Goal: Task Accomplishment & Management: Manage account settings

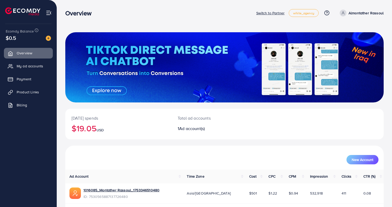
scroll to position [18, 0]
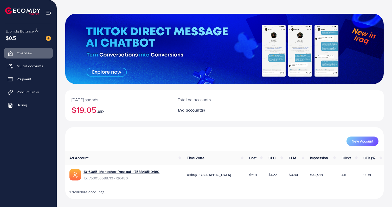
click at [48, 42] on div "Ecomdy Balance $0.5" at bounding box center [28, 35] width 48 height 22
click at [49, 39] on img at bounding box center [48, 38] width 5 height 5
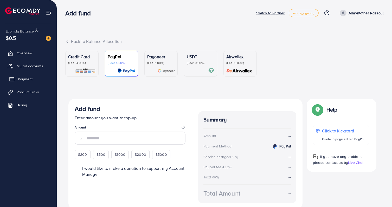
click at [40, 82] on link "Payment" at bounding box center [28, 79] width 49 height 10
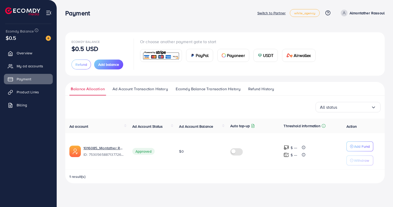
click at [80, 50] on p "$0.5 USD" at bounding box center [85, 49] width 27 height 6
click at [268, 13] on p "Switch to Partner" at bounding box center [271, 13] width 28 height 6
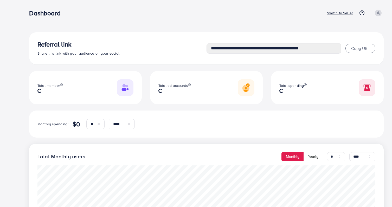
select select "*"
select select "****"
select select "*"
select select "****"
type input "**********"
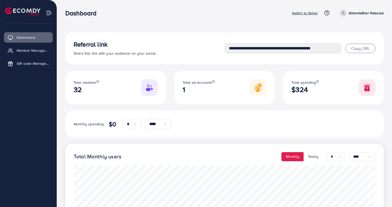
click at [305, 16] on div "Dashboard Switch to Seller Help Center Contact Support Plans and Pricing Term a…" at bounding box center [224, 13] width 318 height 14
click at [306, 12] on p "Switch to Seller" at bounding box center [305, 13] width 26 height 6
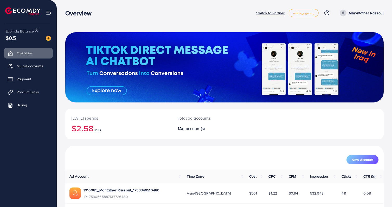
scroll to position [18, 0]
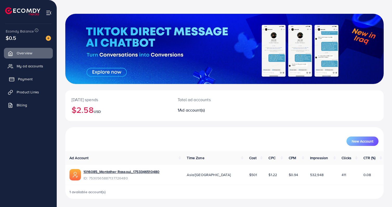
click at [26, 79] on span "Payment" at bounding box center [25, 78] width 15 height 5
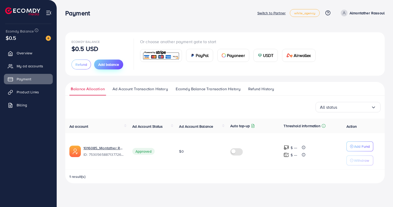
click at [107, 66] on span "Add balance" at bounding box center [108, 64] width 21 height 5
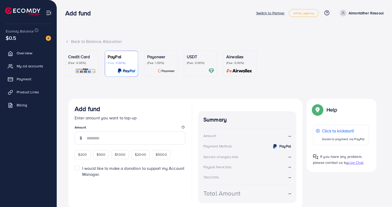
click at [80, 62] on p "(Fee: 4.00%)" at bounding box center [82, 63] width 28 height 4
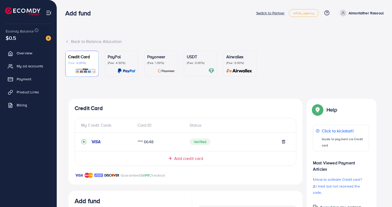
click at [261, 13] on p "Switch to Partner" at bounding box center [270, 13] width 28 height 6
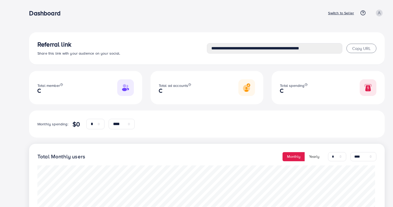
select select "*"
select select "****"
select select "*"
select select "****"
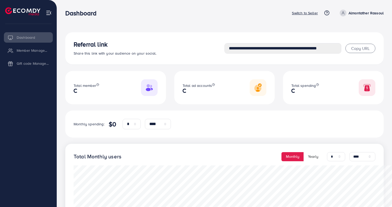
type input "**********"
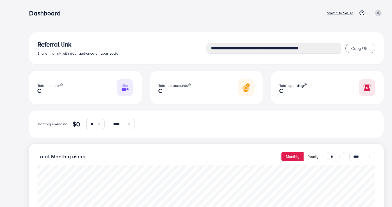
select select "*"
select select "****"
select select "*"
select select "****"
type input "**********"
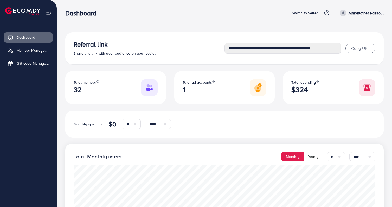
click at [308, 10] on p "Switch to Seller" at bounding box center [305, 13] width 26 height 6
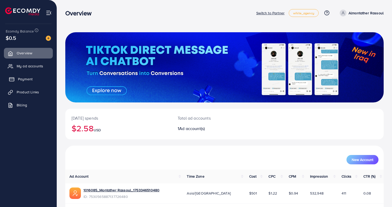
click at [38, 77] on link "Payment" at bounding box center [28, 79] width 49 height 10
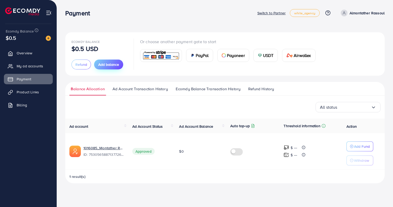
click at [109, 62] on span "Add balance" at bounding box center [108, 64] width 21 height 5
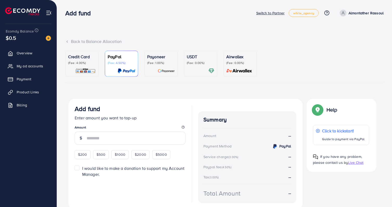
click at [89, 69] on img at bounding box center [85, 71] width 21 height 6
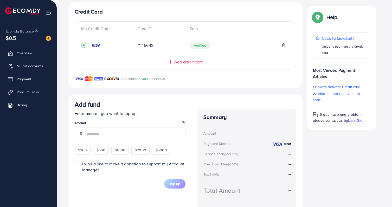
scroll to position [19, 0]
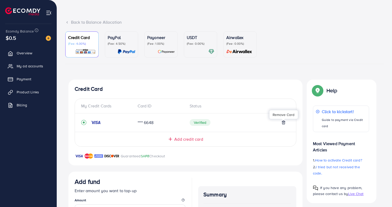
click at [284, 122] on icon at bounding box center [283, 122] width 4 height 4
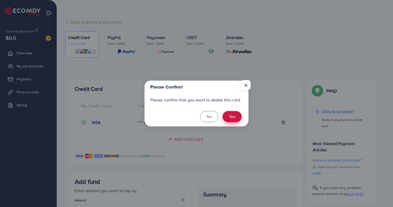
click at [235, 118] on button "Yes" at bounding box center [232, 116] width 19 height 11
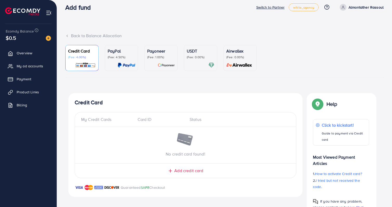
scroll to position [0, 0]
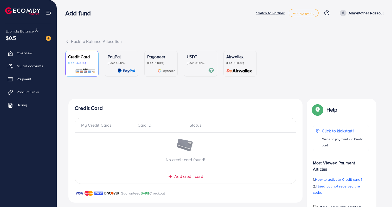
click at [54, 62] on li "My ad accounts" at bounding box center [28, 66] width 57 height 10
click at [38, 171] on ul "Overview My ad accounts Payment Product Links Billing" at bounding box center [28, 113] width 57 height 134
click at [281, 14] on p "Switch to Partner" at bounding box center [270, 13] width 28 height 6
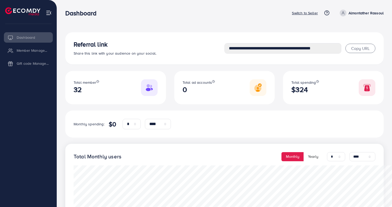
select select "*"
select select "****"
select select "*"
select select "****"
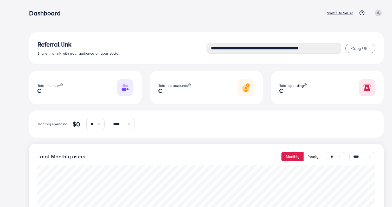
select select "*"
select select "****"
select select "*"
select select "****"
type input "**********"
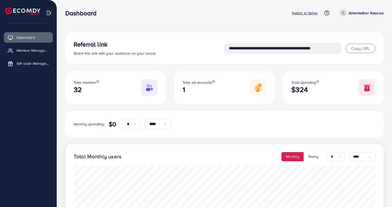
click at [308, 11] on p "Switch to Seller" at bounding box center [305, 13] width 26 height 6
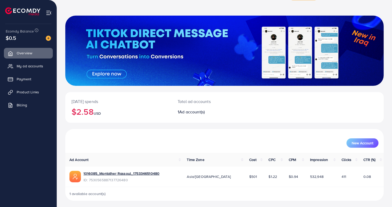
scroll to position [18, 0]
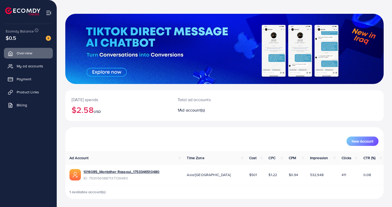
click at [94, 194] on span "1 available account(s)" at bounding box center [87, 191] width 36 height 5
click at [146, 172] on link "1016085_Montather Rassoul_1753346510480" at bounding box center [121, 171] width 76 height 5
drag, startPoint x: 125, startPoint y: 179, endPoint x: 90, endPoint y: 179, distance: 35.1
click at [90, 179] on span "ID: 7530565887137726480" at bounding box center [121, 178] width 76 height 5
copy span "7530565887137726480"
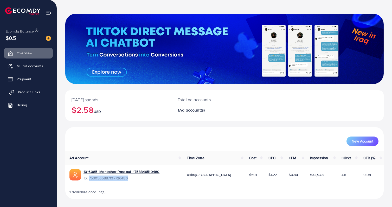
click at [39, 92] on span "Product Links" at bounding box center [29, 91] width 22 height 5
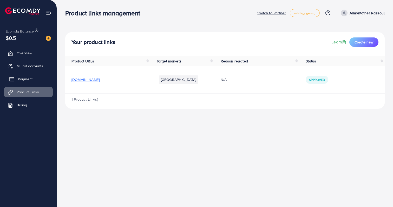
click at [37, 82] on link "Payment" at bounding box center [28, 79] width 49 height 10
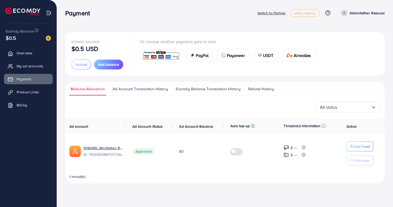
drag, startPoint x: 179, startPoint y: 152, endPoint x: 183, endPoint y: 153, distance: 4.2
click at [183, 153] on span "$0" at bounding box center [181, 151] width 4 height 5
click at [184, 152] on td "$0" at bounding box center [200, 151] width 51 height 37
drag, startPoint x: 265, startPoint y: 126, endPoint x: 327, endPoint y: 123, distance: 62.2
click at [327, 123] on tr "Ad account Ad Account Status Ad Account Balance Auto top-up Threshold informati…" at bounding box center [225, 126] width 320 height 15
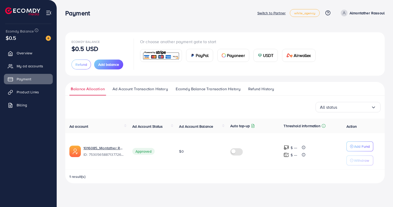
click at [328, 125] on span "Threshold information" at bounding box center [311, 126] width 55 height 6
click at [277, 13] on p "Switch to Partner" at bounding box center [271, 13] width 28 height 6
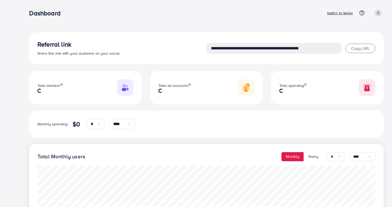
select select "*"
select select "****"
select select "*"
select select "****"
type input "**********"
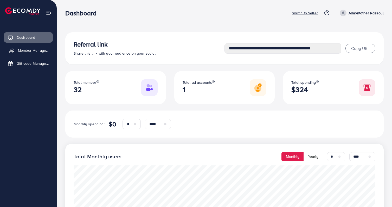
click at [45, 54] on link "Member Management" at bounding box center [28, 50] width 49 height 10
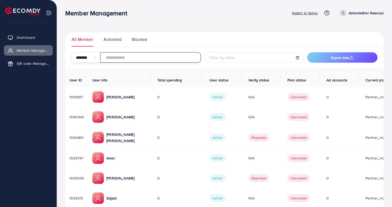
click at [180, 58] on input "number" at bounding box center [150, 57] width 101 height 10
paste input "**********"
type input "**********"
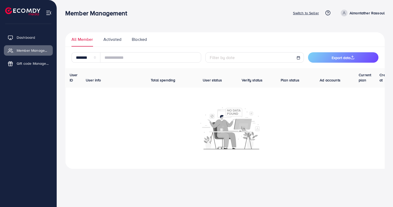
select select "*"
select select "****"
select select "*"
select select "****"
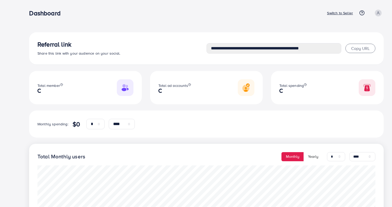
select select "*"
select select "****"
select select "*"
select select "****"
type input "**********"
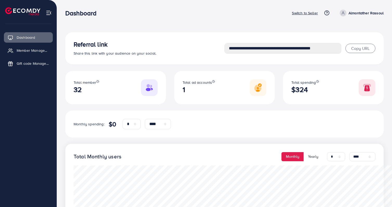
drag, startPoint x: 165, startPoint y: 116, endPoint x: 165, endPoint y: 113, distance: 3.4
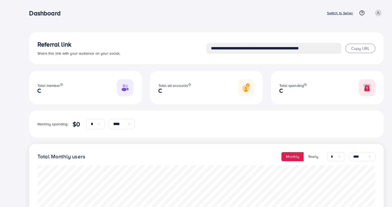
select select "*"
select select "****"
select select "*"
select select "****"
type input "**********"
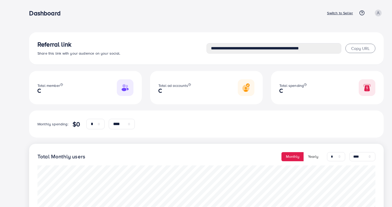
select select "*"
select select "****"
select select "*"
select select "****"
type input "**********"
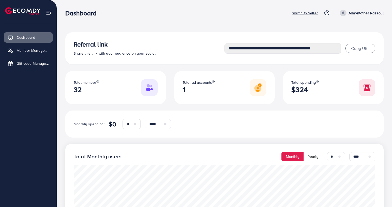
click at [300, 15] on p "Switch to Seller" at bounding box center [305, 13] width 26 height 6
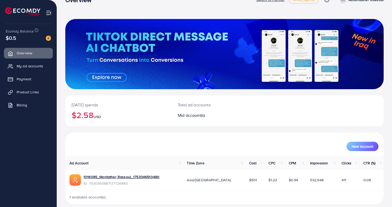
scroll to position [18, 0]
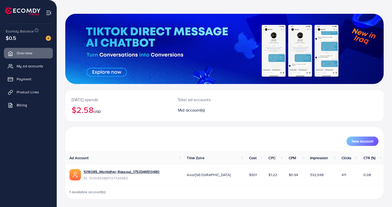
drag, startPoint x: 167, startPoint y: 171, endPoint x: 87, endPoint y: 168, distance: 80.6
click at [83, 167] on td "1016085_Montather Rassoul_1753346510480 ID: 7530565887137726480" at bounding box center [123, 175] width 117 height 20
copy link "1016085_Montather Rassoul_1753346510480"
click at [129, 148] on div "New Account" at bounding box center [224, 139] width 318 height 24
click at [35, 78] on link "Payment" at bounding box center [28, 79] width 49 height 10
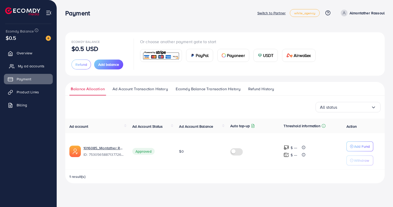
click at [23, 65] on span "My ad accounts" at bounding box center [31, 65] width 27 height 5
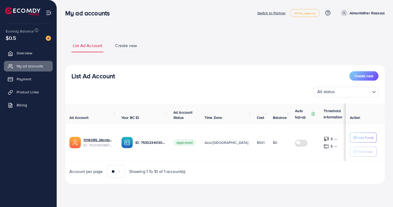
click at [49, 15] on img at bounding box center [49, 13] width 6 height 6
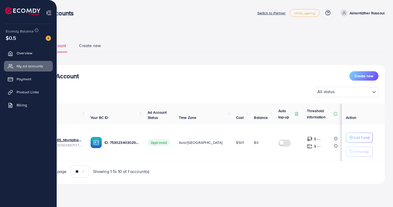
click at [51, 13] on img at bounding box center [49, 13] width 6 height 6
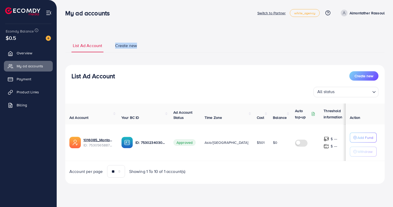
drag, startPoint x: 160, startPoint y: 46, endPoint x: 71, endPoint y: 49, distance: 88.7
click at [72, 49] on ul "List Ad Account Create new" at bounding box center [225, 45] width 320 height 14
drag, startPoint x: 69, startPoint y: 44, endPoint x: 137, endPoint y: 47, distance: 67.1
click at [137, 47] on ul "List Ad Account Create new" at bounding box center [225, 45] width 320 height 14
click at [138, 46] on li "Create new" at bounding box center [131, 48] width 35 height 10
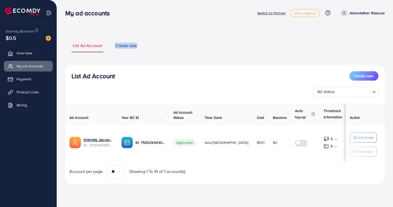
drag, startPoint x: 138, startPoint y: 46, endPoint x: 113, endPoint y: 46, distance: 25.2
click at [113, 46] on ul "List Ad Account Create new" at bounding box center [225, 45] width 320 height 14
click at [114, 46] on link "Create new" at bounding box center [126, 48] width 24 height 10
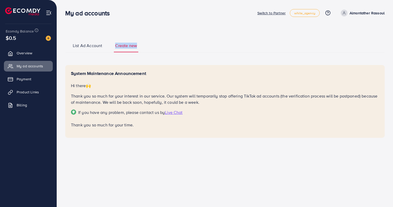
click at [98, 43] on span "List Ad Account" at bounding box center [87, 46] width 29 height 6
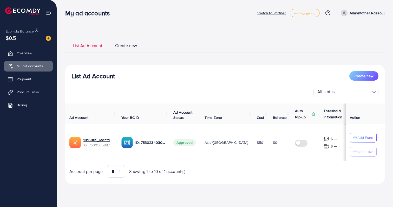
click at [113, 41] on ul "List Ad Account Create new" at bounding box center [225, 45] width 320 height 14
drag, startPoint x: 113, startPoint y: 41, endPoint x: 165, endPoint y: 51, distance: 53.1
click at [165, 51] on ul "List Ad Account Create new" at bounding box center [225, 45] width 320 height 14
click at [165, 50] on ul "List Ad Account Create new" at bounding box center [225, 45] width 320 height 14
drag, startPoint x: 120, startPoint y: 77, endPoint x: 71, endPoint y: 79, distance: 48.9
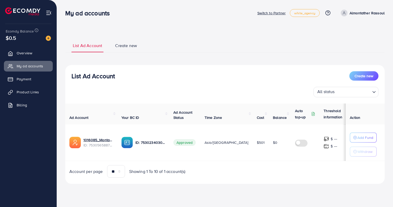
click at [71, 79] on div "List Ad Account Create new All status Loading..." at bounding box center [225, 84] width 320 height 26
click at [67, 76] on div "List Ad Account Create new All status Loading..." at bounding box center [225, 84] width 320 height 26
drag, startPoint x: 66, startPoint y: 75, endPoint x: 116, endPoint y: 76, distance: 50.2
click at [116, 76] on div "List Ad Account Create new All status Loading..." at bounding box center [225, 84] width 320 height 26
drag, startPoint x: 113, startPoint y: 15, endPoint x: 63, endPoint y: 15, distance: 49.9
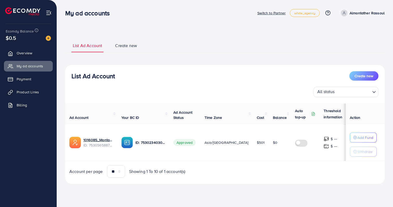
click at [63, 15] on div "My ad accounts" at bounding box center [89, 13] width 57 height 8
click at [63, 12] on div "My ad accounts" at bounding box center [89, 13] width 57 height 8
drag, startPoint x: 63, startPoint y: 12, endPoint x: 138, endPoint y: 15, distance: 74.2
click at [138, 15] on div "My ad accounts" at bounding box center [161, 13] width 192 height 8
click at [93, 16] on h3 "My ad accounts" at bounding box center [89, 13] width 49 height 8
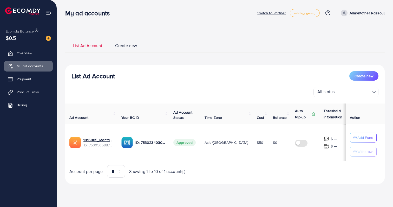
click at [93, 16] on h3 "My ad accounts" at bounding box center [89, 13] width 49 height 8
click at [85, 12] on h3 "My ad accounts" at bounding box center [89, 13] width 49 height 8
click at [76, 13] on h3 "My ad accounts" at bounding box center [89, 13] width 49 height 8
click at [66, 14] on h3 "My ad accounts" at bounding box center [89, 13] width 49 height 8
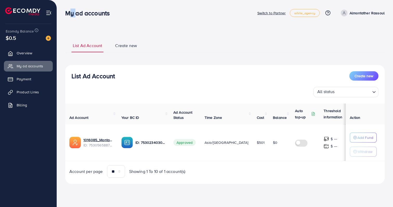
click at [66, 14] on h3 "My ad accounts" at bounding box center [89, 13] width 49 height 8
click at [79, 19] on div "My ad accounts Switch to Partner white_agency Help Center Contact Support Plans…" at bounding box center [225, 13] width 320 height 15
drag, startPoint x: 64, startPoint y: 16, endPoint x: 145, endPoint y: 14, distance: 80.9
click at [145, 14] on div "My ad accounts" at bounding box center [161, 13] width 192 height 8
click at [360, 12] on p "Almontather Rassoul" at bounding box center [367, 13] width 35 height 6
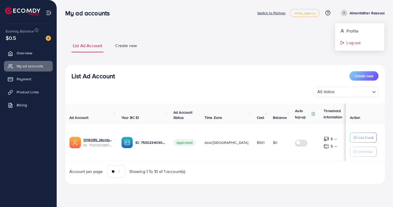
click at [351, 42] on span "Log out" at bounding box center [354, 43] width 14 height 6
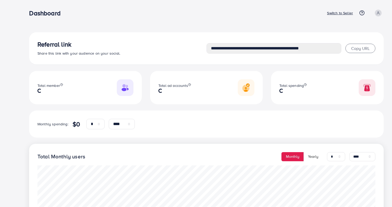
select select "*"
select select "****"
select select "*"
select select "****"
type input "**********"
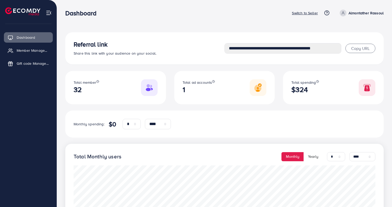
click at [294, 11] on p "Switch to Seller" at bounding box center [305, 13] width 26 height 6
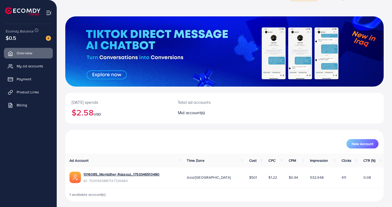
scroll to position [18, 0]
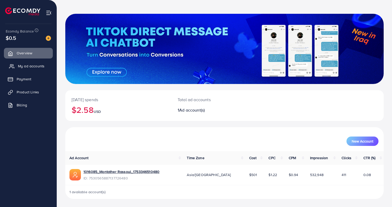
click at [35, 64] on span "My ad accounts" at bounding box center [31, 65] width 27 height 5
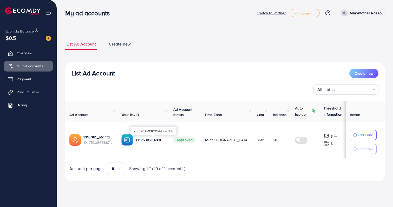
click at [151, 141] on p "ID: 7530234030294499344" at bounding box center [150, 140] width 30 height 6
click at [190, 142] on span "Approved" at bounding box center [184, 140] width 22 height 7
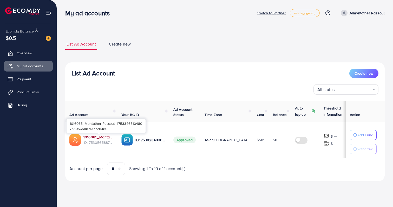
click at [111, 139] on link "1016085_Montather Rassoul_1753346510480" at bounding box center [98, 136] width 30 height 5
click at [358, 147] on p "Withdraw" at bounding box center [365, 149] width 15 height 6
click at [364, 90] on input "Search for option" at bounding box center [353, 90] width 34 height 8
click at [269, 171] on div "Account per page ** ** ** *** Showing 1 To 10 of 1 account(s)" at bounding box center [225, 169] width 328 height 12
click at [262, 177] on div "List Ad Account Create new All status Loading... Ad Account Your BC ID Ad Accou…" at bounding box center [225, 121] width 320 height 119
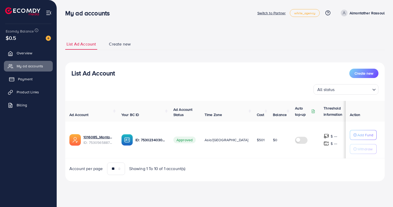
click at [37, 78] on link "Payment" at bounding box center [28, 79] width 49 height 10
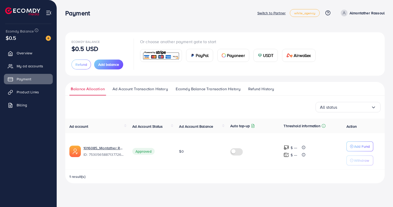
click at [130, 89] on span "Ad Account Transaction History" at bounding box center [140, 89] width 55 height 6
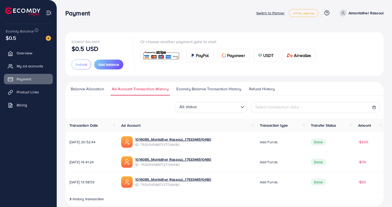
click at [175, 60] on img at bounding box center [161, 55] width 38 height 11
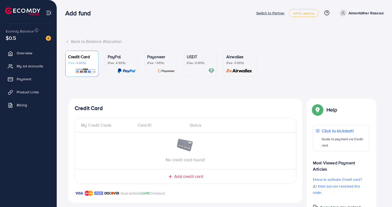
click at [89, 67] on div "Credit Card (Fee: 4.00%)" at bounding box center [82, 64] width 28 height 20
click at [121, 63] on p "(Fee: 4.50%)" at bounding box center [122, 63] width 28 height 4
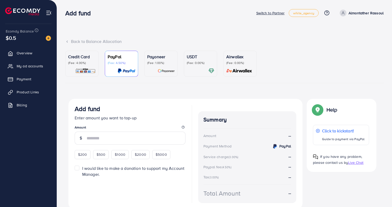
click at [160, 62] on p "(Fee: 1.00%)" at bounding box center [161, 63] width 28 height 4
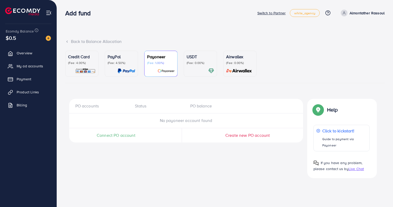
click at [199, 62] on p "(Fee: 0.00%)" at bounding box center [201, 63] width 28 height 4
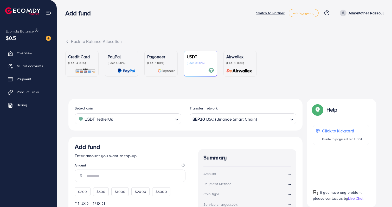
click at [225, 62] on link "Airwallex (Fee: 0.00%)" at bounding box center [239, 64] width 33 height 26
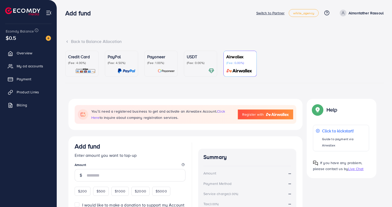
click at [184, 64] on link "USDT (Fee: 0.00%)" at bounding box center [200, 64] width 33 height 26
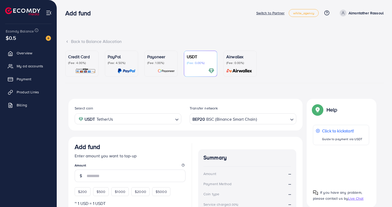
click at [11, 18] on li at bounding box center [24, 12] width 39 height 21
click at [27, 109] on link "Billing" at bounding box center [28, 105] width 49 height 10
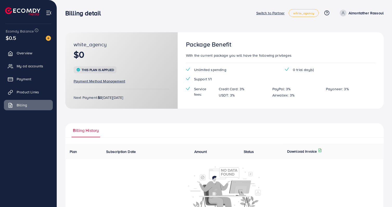
click at [103, 83] on span "Payment Method Management" at bounding box center [99, 81] width 51 height 5
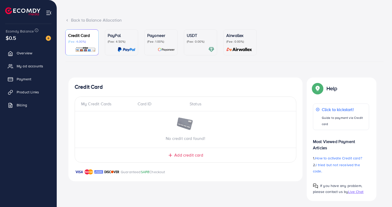
scroll to position [24, 0]
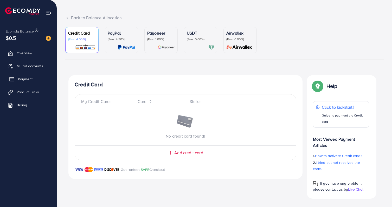
click at [30, 78] on span "Payment" at bounding box center [25, 78] width 15 height 5
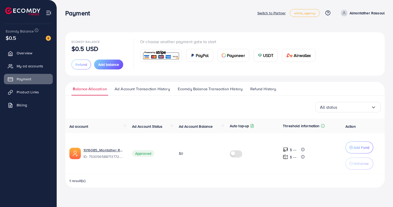
click at [143, 91] on span "Ad Account Transaction History" at bounding box center [142, 89] width 55 height 6
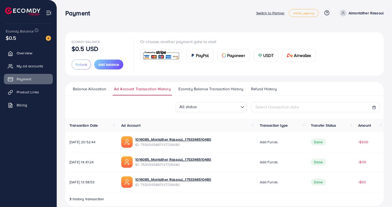
scroll to position [7, 0]
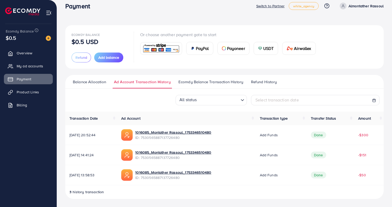
click at [209, 79] on span "Ecomdy Balance Transaction History" at bounding box center [210, 82] width 65 height 6
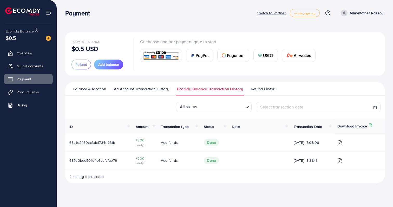
click at [255, 91] on span "Refund History" at bounding box center [264, 89] width 26 height 6
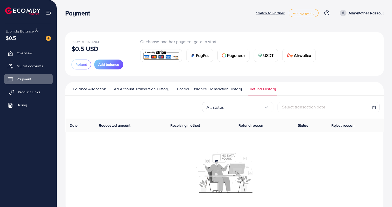
click at [36, 89] on link "Product Links" at bounding box center [28, 92] width 49 height 10
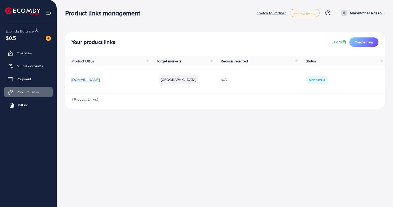
click at [36, 106] on link "Billing" at bounding box center [28, 105] width 49 height 10
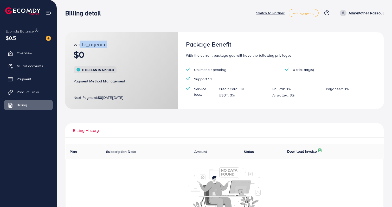
drag, startPoint x: 76, startPoint y: 43, endPoint x: 103, endPoint y: 41, distance: 27.9
click at [103, 41] on span "white_agency" at bounding box center [90, 45] width 33 height 8
click at [33, 54] on span "Overview" at bounding box center [26, 52] width 16 height 5
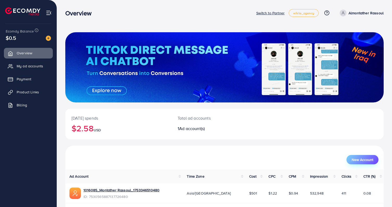
click at [367, 158] on span "New Account" at bounding box center [363, 160] width 22 height 4
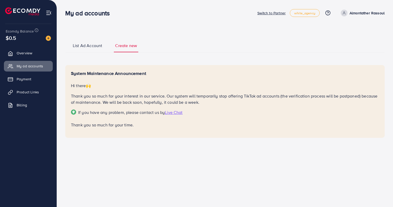
click at [90, 46] on span "List Ad Account" at bounding box center [87, 46] width 29 height 6
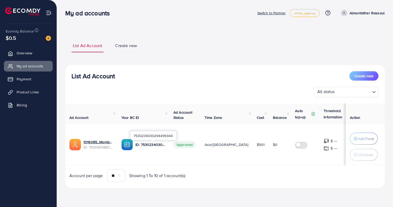
click at [154, 145] on p "ID: 7530234030294499344" at bounding box center [150, 144] width 30 height 6
click at [351, 147] on icon at bounding box center [353, 148] width 4 height 4
click at [24, 53] on span "Overview" at bounding box center [26, 52] width 16 height 5
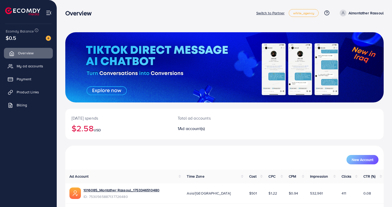
click at [24, 53] on span "Overview" at bounding box center [26, 52] width 16 height 5
click at [95, 191] on link "1016085_Montather Rassoul_1753346510480" at bounding box center [121, 189] width 76 height 5
click at [261, 14] on p "Switch to Partner" at bounding box center [270, 13] width 28 height 6
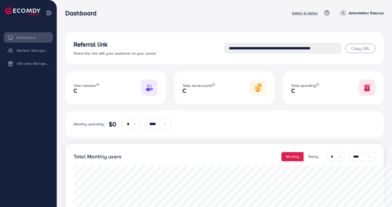
select select "*"
select select "****"
select select "*"
select select "****"
